Goal: Check status: Check status

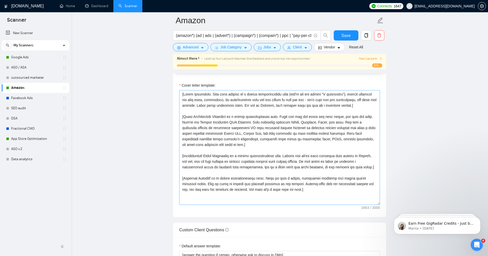
scroll to position [649, 0]
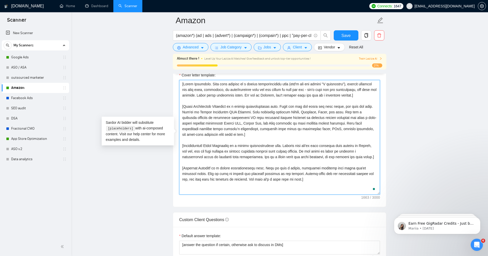
drag, startPoint x: 328, startPoint y: 189, endPoint x: 159, endPoint y: 47, distance: 220.7
click at [159, 47] on main "Amazon (amazon*) (ad | ads | (advert*) | (campaign*) | (compain*) | ppc | "pay-…" at bounding box center [279, 160] width 401 height 1577
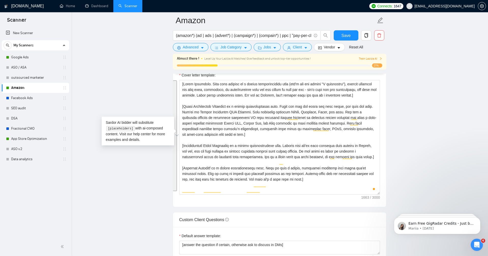
click at [131, 61] on main "Amazon (amazon*) (ad | ads | (advert*) | (campaign*) | (compain*) | ppc | "pay-…" at bounding box center [279, 160] width 401 height 1577
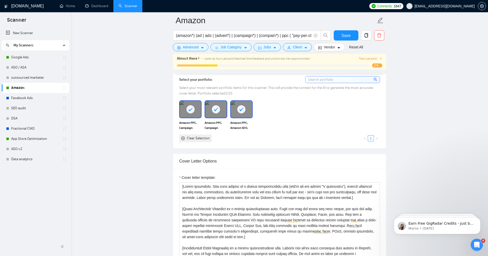
scroll to position [495, 0]
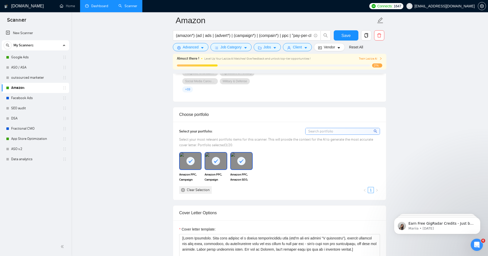
click at [92, 8] on link "Dashboard" at bounding box center [96, 6] width 23 height 4
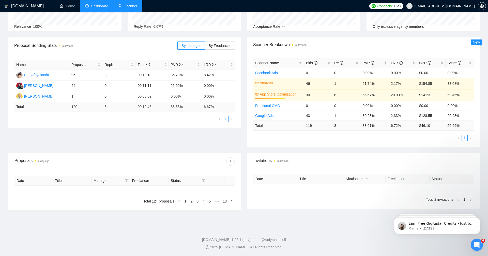
type input "[DATE]"
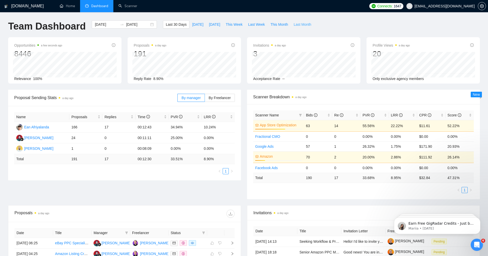
click at [306, 23] on span "Last Month" at bounding box center [303, 25] width 18 height 6
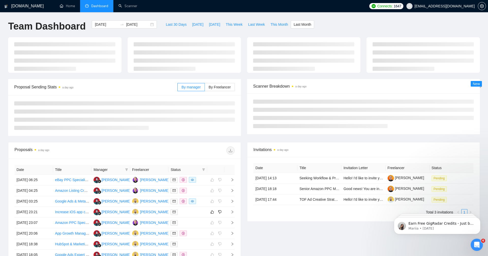
type input "[DATE]"
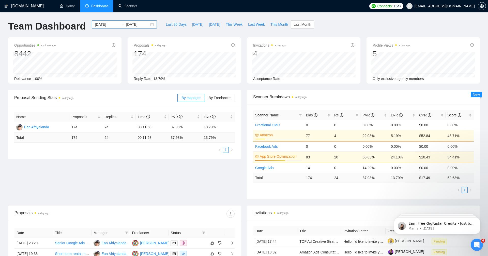
click at [96, 24] on input "[DATE]" at bounding box center [106, 25] width 23 height 6
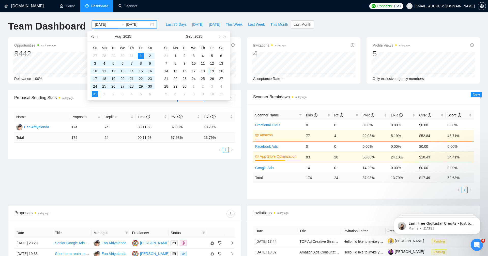
click at [93, 36] on button "button" at bounding box center [93, 36] width 6 height 10
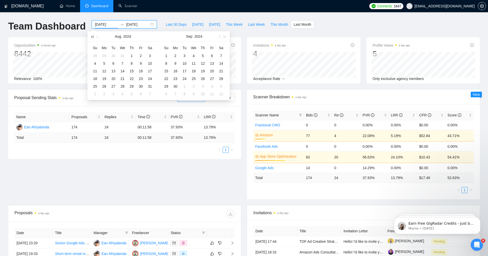
click at [93, 36] on button "button" at bounding box center [93, 36] width 6 height 10
click at [98, 36] on span "button" at bounding box center [98, 36] width 3 height 3
click at [224, 37] on span "button" at bounding box center [225, 36] width 3 height 3
click at [226, 37] on span "button" at bounding box center [225, 36] width 3 height 3
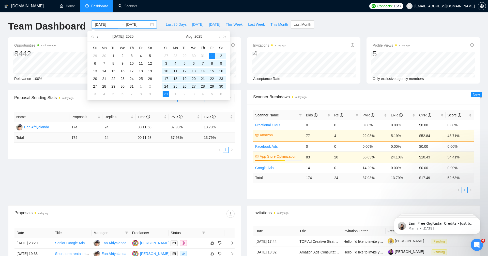
click at [96, 37] on button "button" at bounding box center [98, 36] width 6 height 10
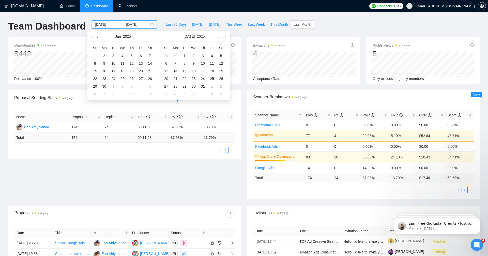
click at [97, 37] on span "button" at bounding box center [98, 36] width 3 height 3
type input "[DATE]"
click at [104, 63] on div "5" at bounding box center [104, 63] width 6 height 6
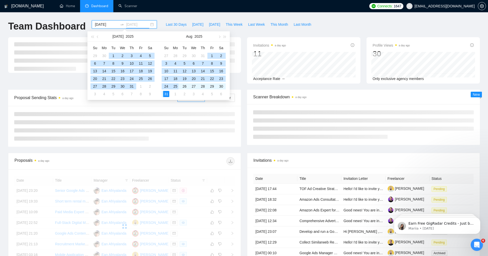
type input "[DATE]"
click at [167, 93] on div "31" at bounding box center [166, 94] width 6 height 6
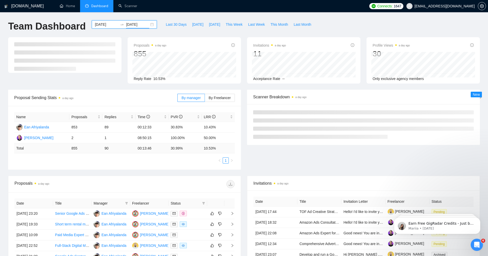
click at [244, 69] on div "Invitations a day ago 11 Acceptance Rate --" at bounding box center [304, 60] width 120 height 46
